Goal: Task Accomplishment & Management: Manage account settings

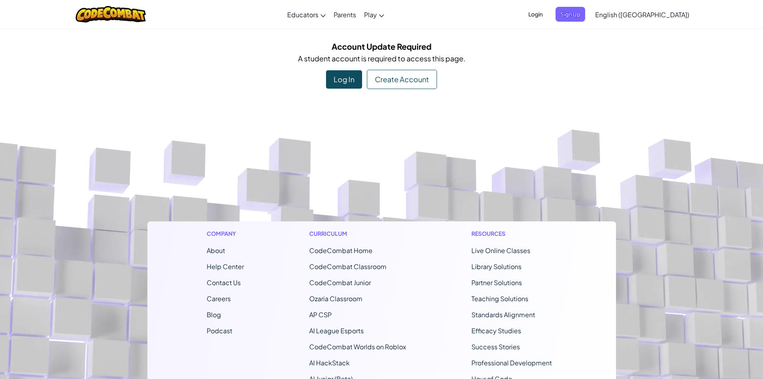
click at [345, 80] on div "Log In" at bounding box center [344, 79] width 36 height 18
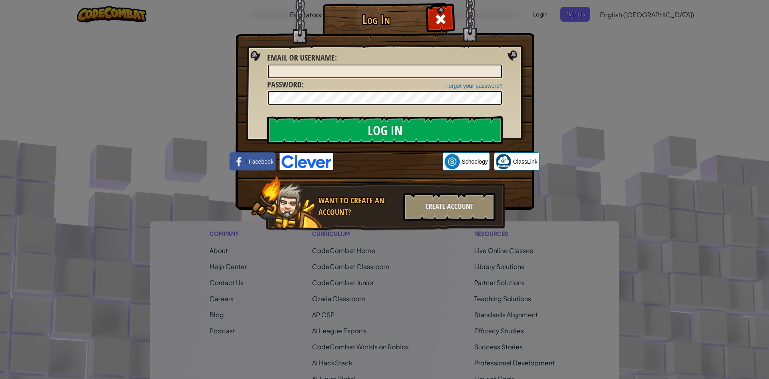
click at [355, 69] on input "Email or Username :" at bounding box center [385, 72] width 234 height 14
click at [387, 130] on input "Log In" at bounding box center [385, 130] width 236 height 28
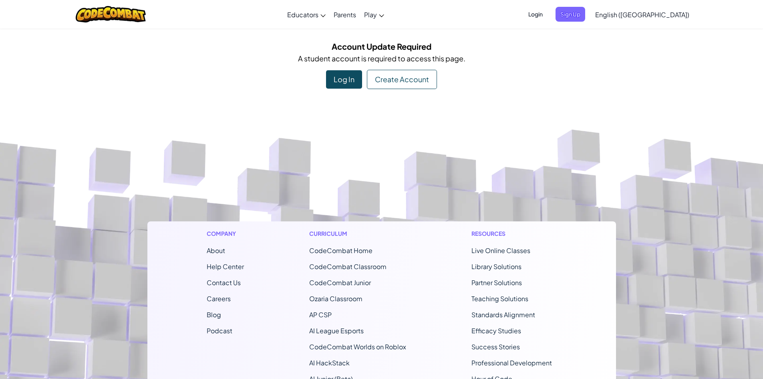
click at [350, 81] on div "Log In" at bounding box center [344, 79] width 36 height 18
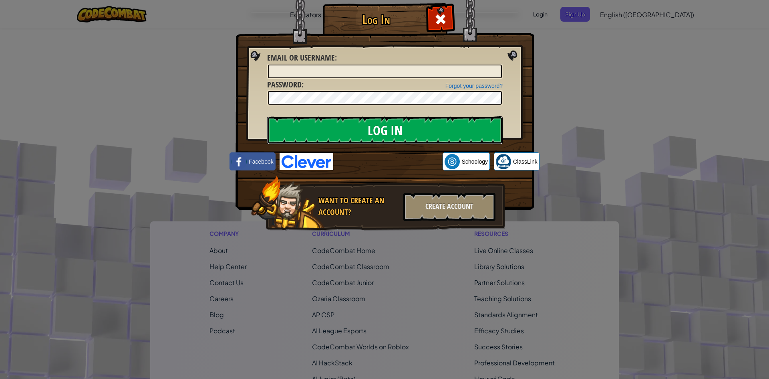
click at [363, 131] on input "Log In" at bounding box center [385, 130] width 236 height 28
